Goal: Find specific page/section: Find specific page/section

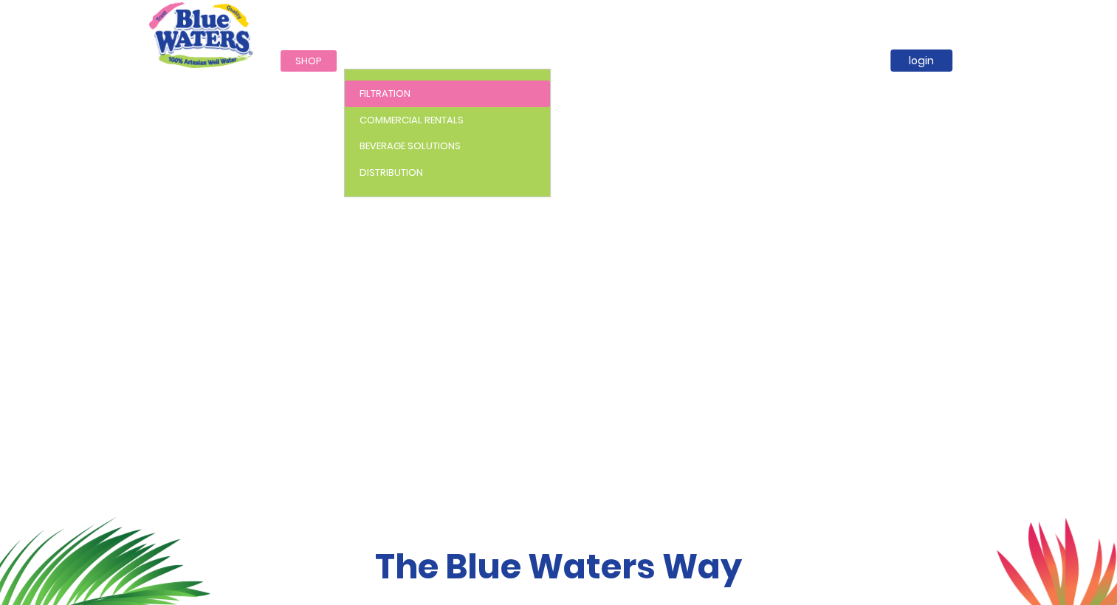
click at [419, 87] on link "Filtration" at bounding box center [447, 93] width 205 height 27
click at [458, 98] on link "Filtration" at bounding box center [447, 93] width 205 height 27
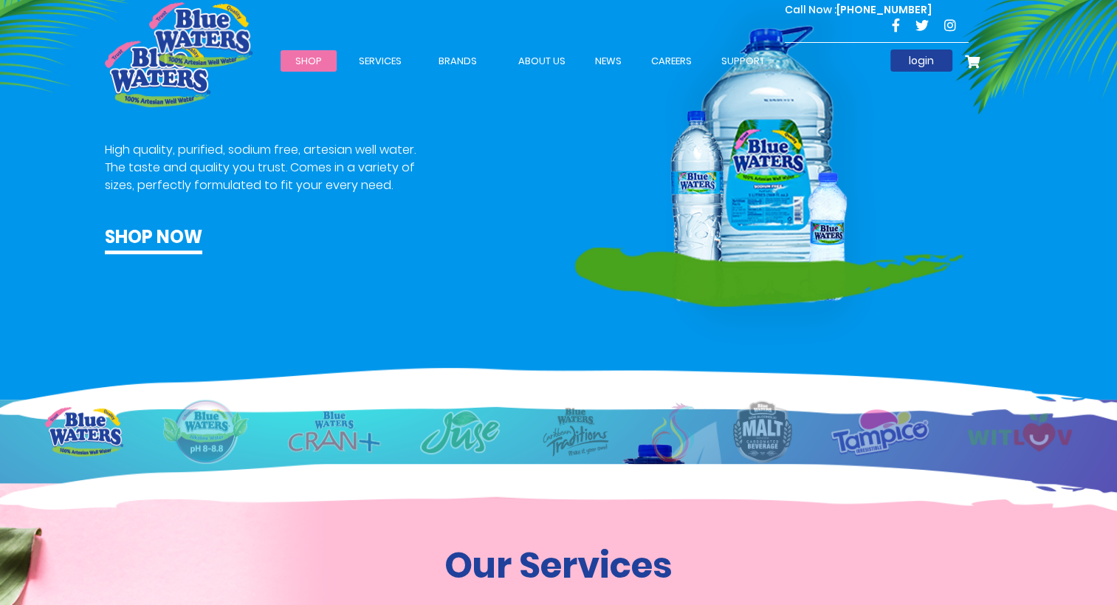
scroll to position [812, 0]
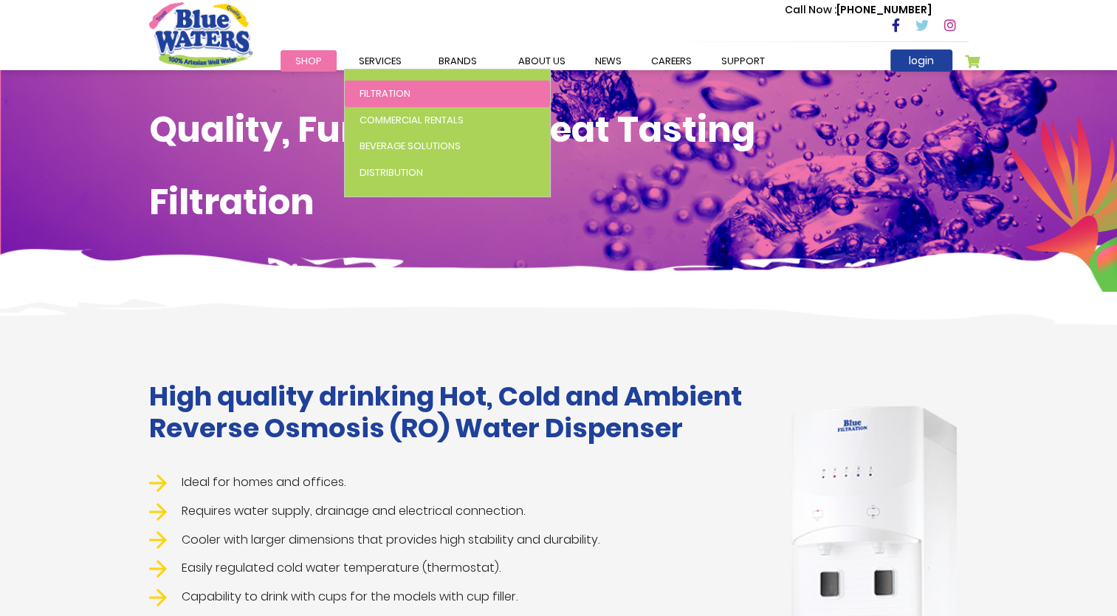
click at [388, 86] on span "Filtration" at bounding box center [384, 93] width 51 height 14
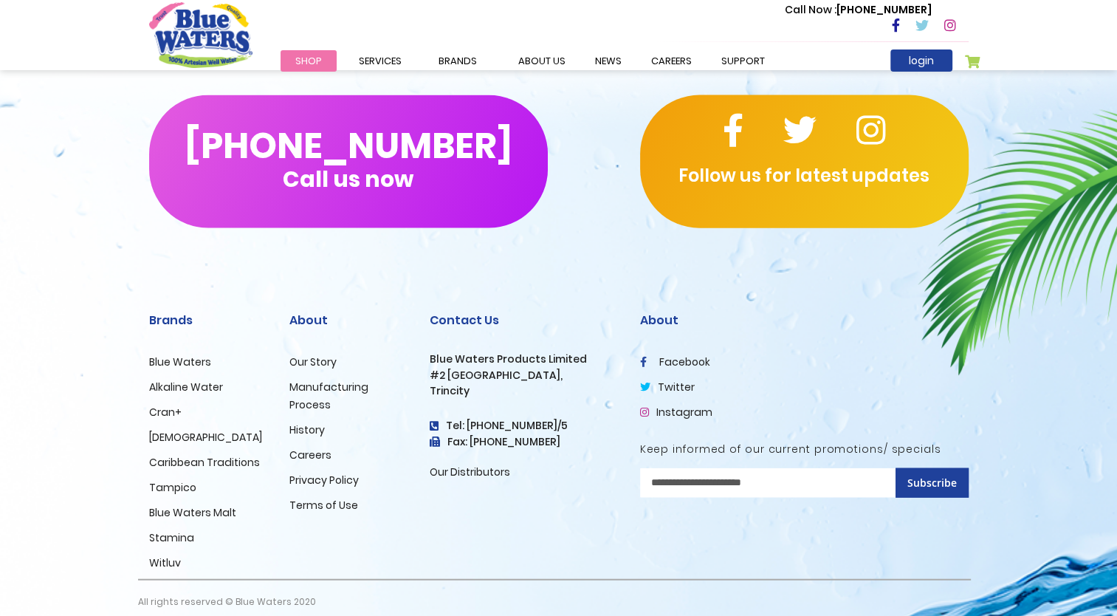
scroll to position [3376, 0]
